Goal: Manage account settings

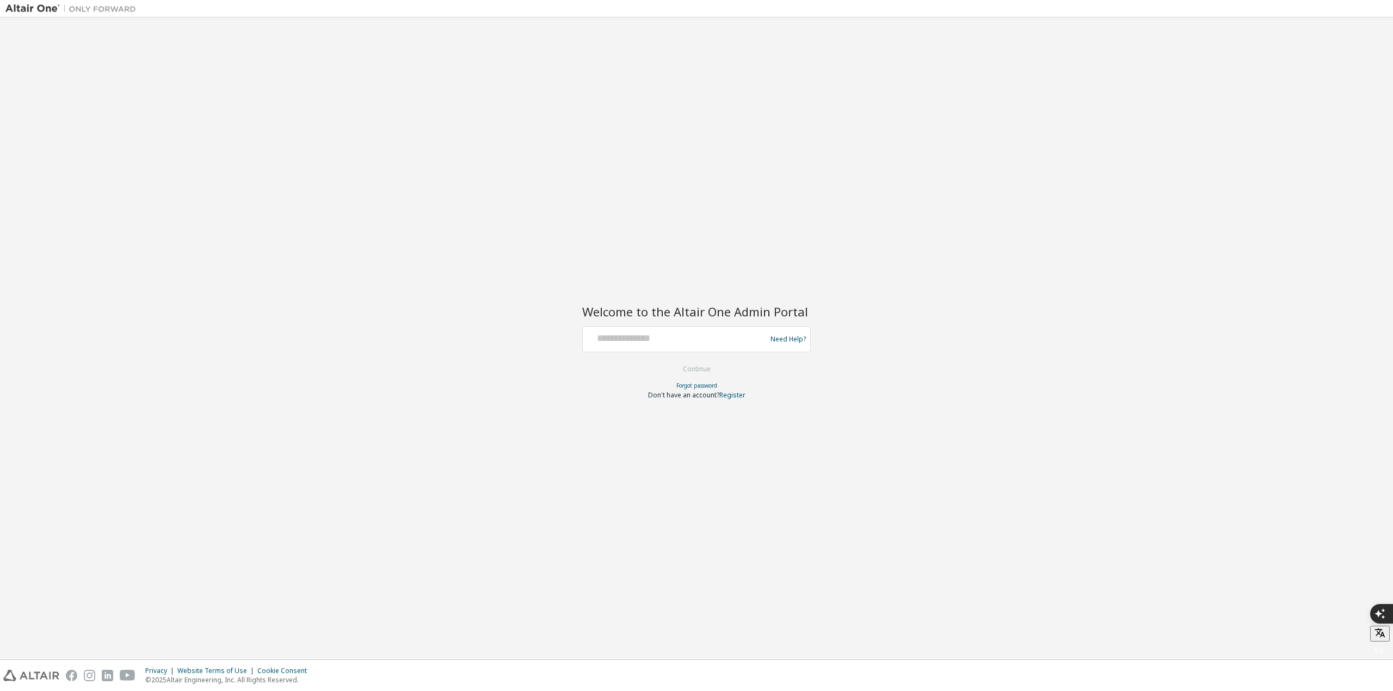
click at [654, 334] on div "Need Help?" at bounding box center [696, 339] width 228 height 26
click at [654, 334] on input "text" at bounding box center [676, 337] width 178 height 16
type input "**********"
click at [671, 361] on button "Continue" at bounding box center [696, 369] width 51 height 16
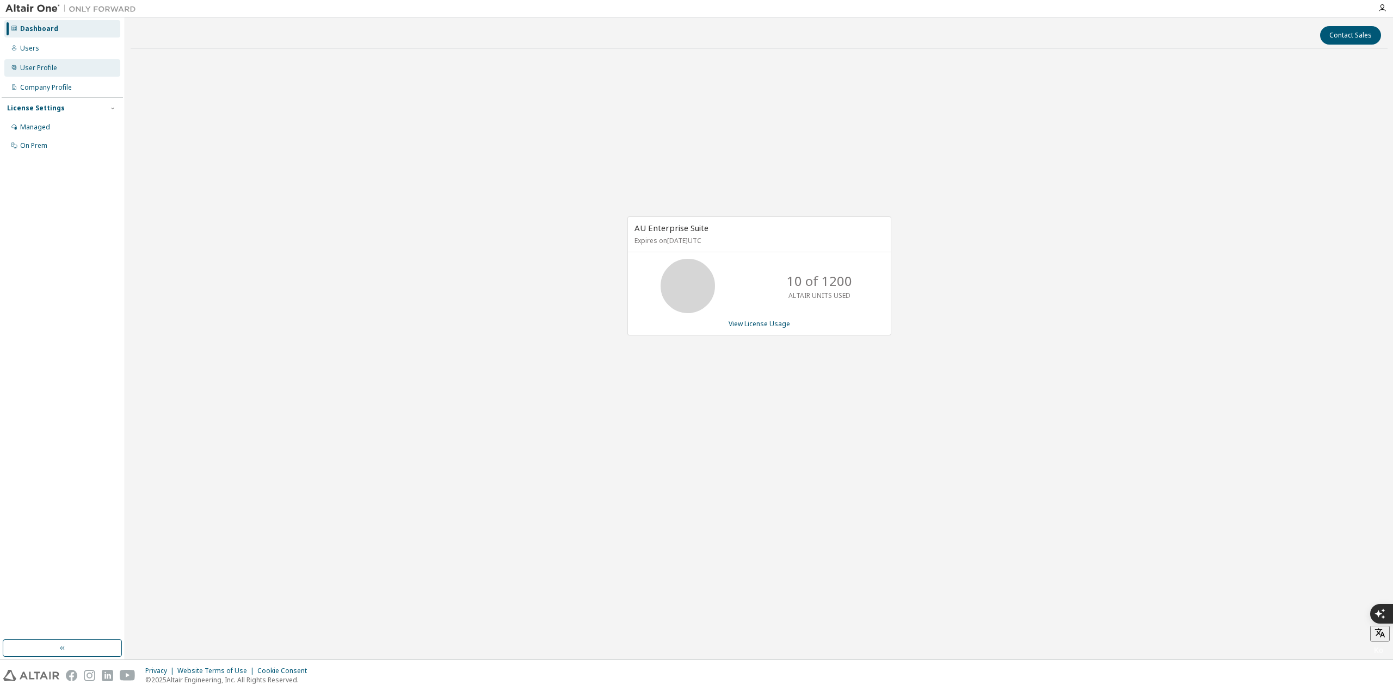
click at [65, 72] on div "User Profile" at bounding box center [62, 67] width 116 height 17
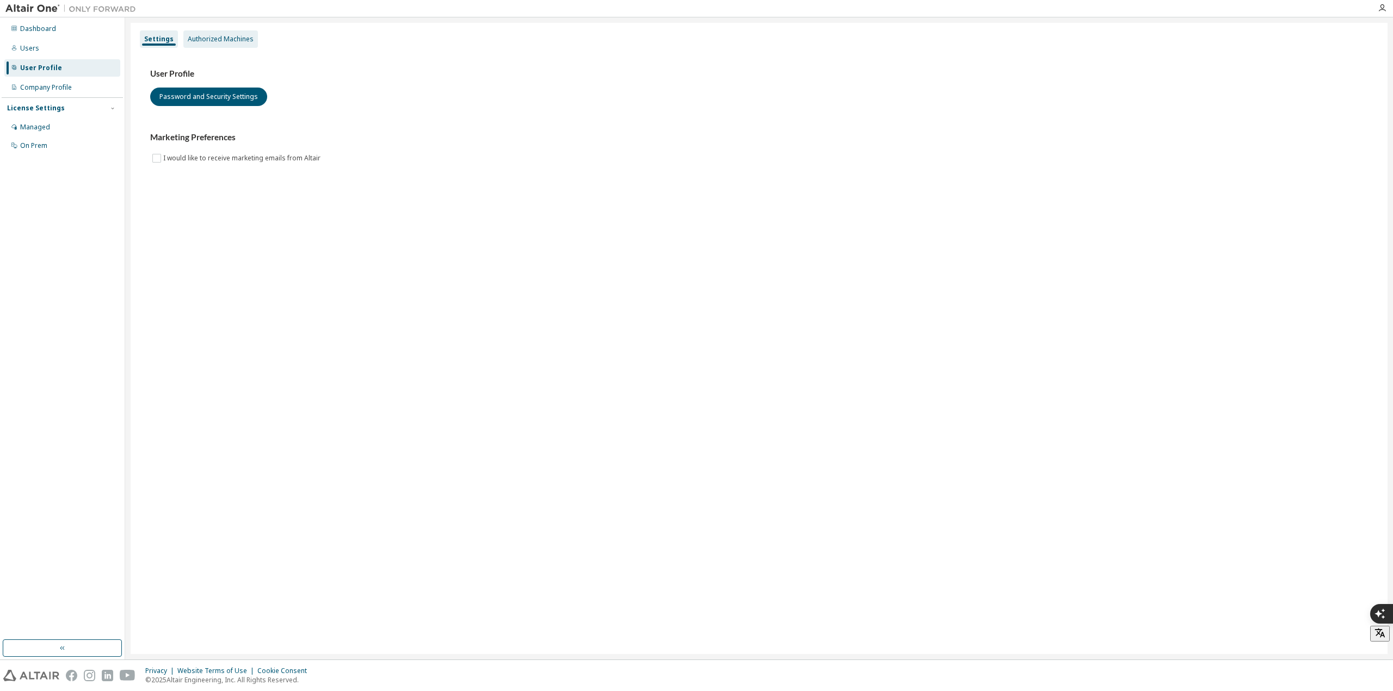
click at [213, 45] on div "Authorized Machines" at bounding box center [220, 38] width 75 height 17
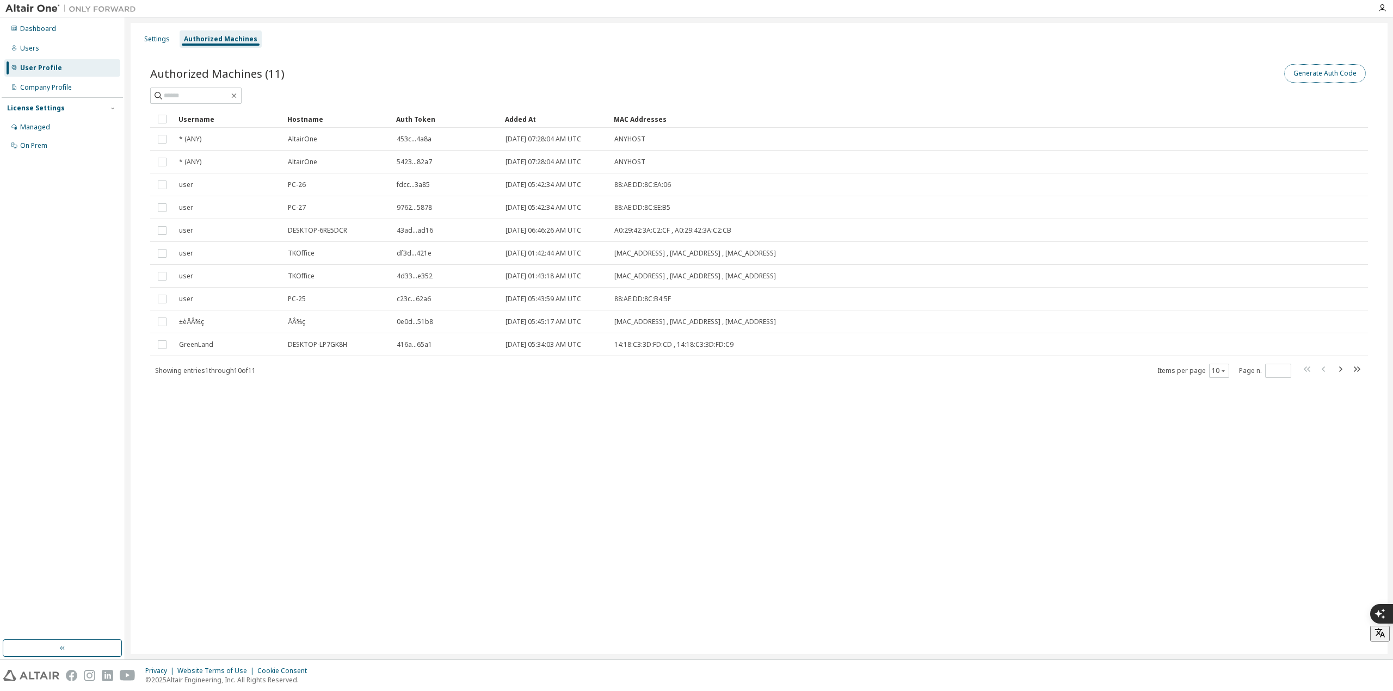
click at [1325, 75] on button "Generate Auth Code" at bounding box center [1325, 73] width 82 height 18
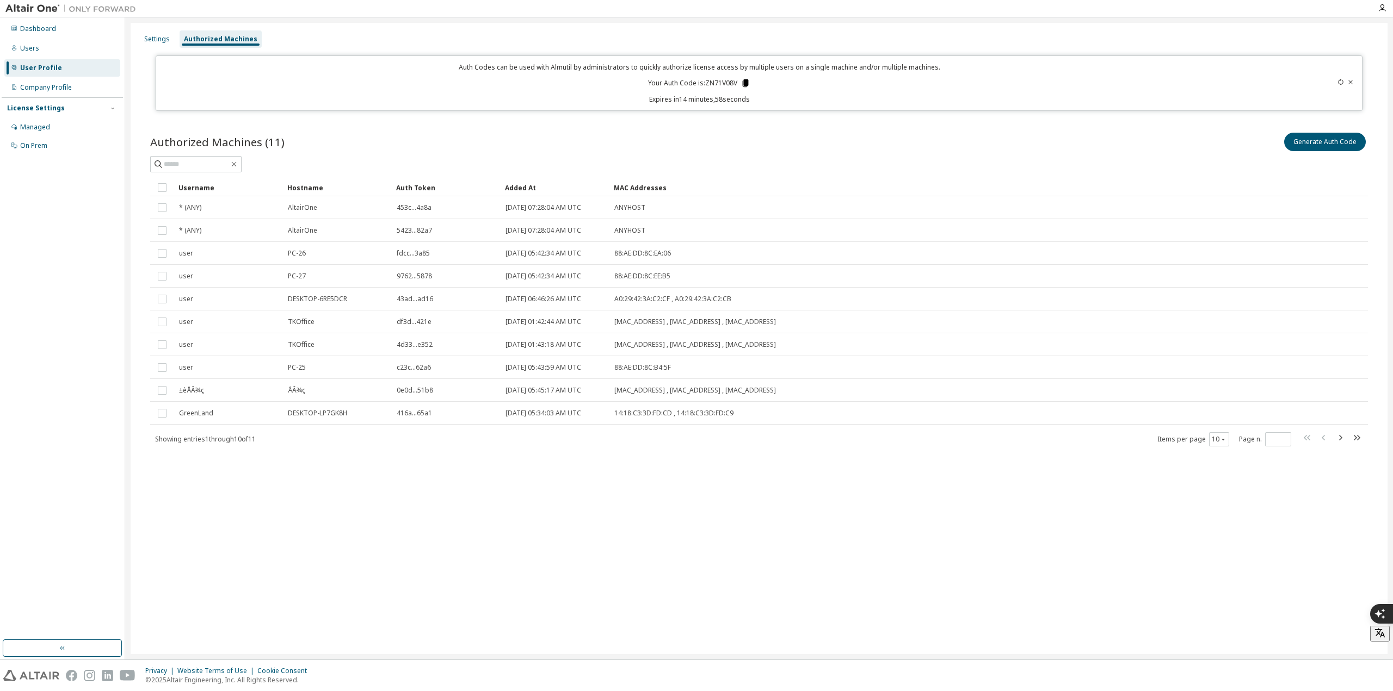
click at [748, 84] on icon at bounding box center [746, 83] width 6 height 8
